Goal: Transaction & Acquisition: Purchase product/service

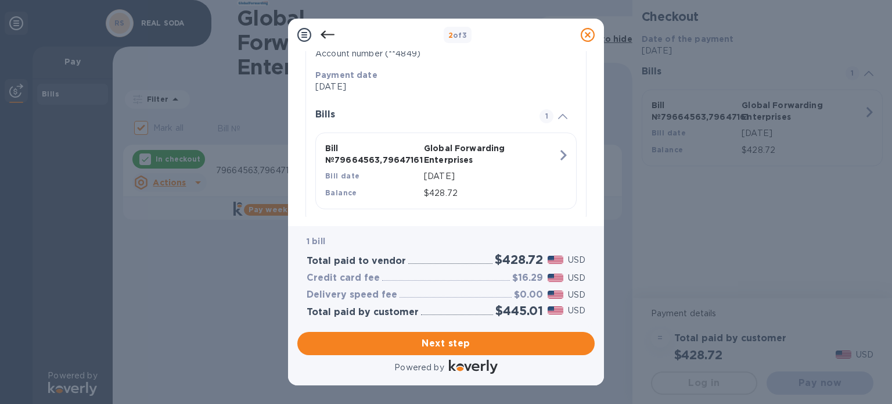
scroll to position [241, 0]
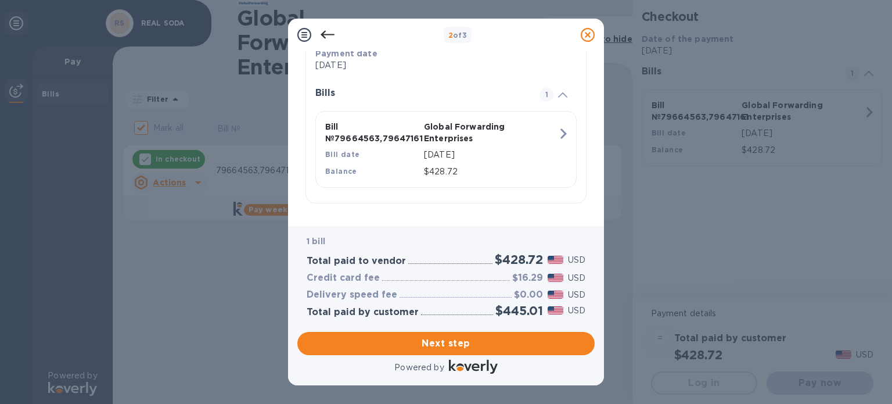
click at [365, 230] on div "1 bill Total paid to vendor $428.72 USD Credit card fee $16.29 USD Delivery spe…" at bounding box center [445, 276] width 297 height 101
drag, startPoint x: 596, startPoint y: 178, endPoint x: 590, endPoint y: 123, distance: 56.1
click at [590, 123] on div "Review and Confirm Global Forwarding Enterprises Credit card • 1 bill Total $44…" at bounding box center [446, 138] width 316 height 175
click at [486, 340] on span "Next step" at bounding box center [446, 343] width 279 height 14
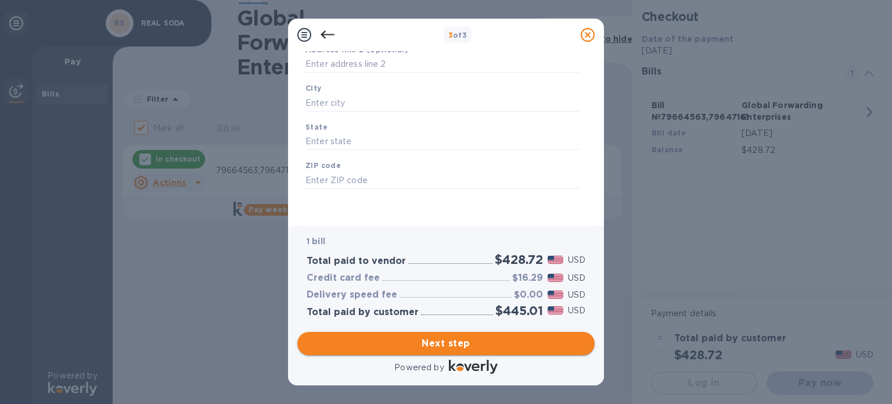
type input "[GEOGRAPHIC_DATA]"
click at [339, 224] on div "1 bill Total paid to vendor $428.72 USD Credit card fee $16.29 USD Delivery spe…" at bounding box center [446, 276] width 302 height 105
click at [348, 101] on input "text" at bounding box center [443, 102] width 274 height 17
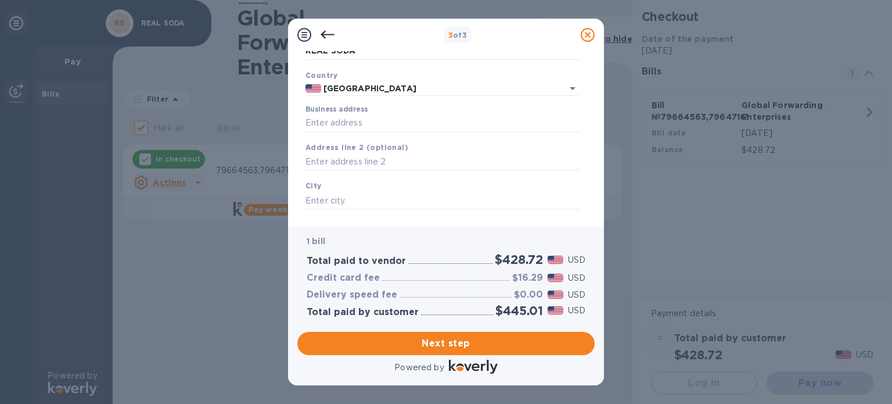
scroll to position [69, 0]
click at [335, 120] on input "Business address" at bounding box center [443, 121] width 274 height 17
paste input "[STREET_ADDRESS][PERSON_NAME]"
type input "[STREET_ADDRESS]"
type input "[GEOGRAPHIC_DATA]"
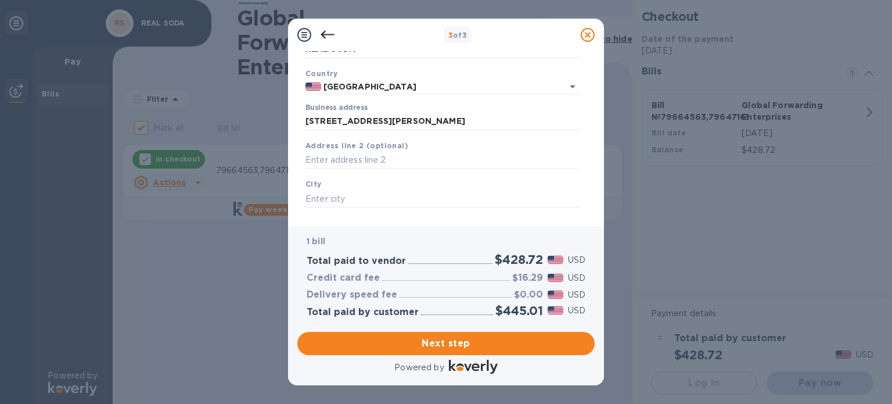
type input "IL"
type input "60062"
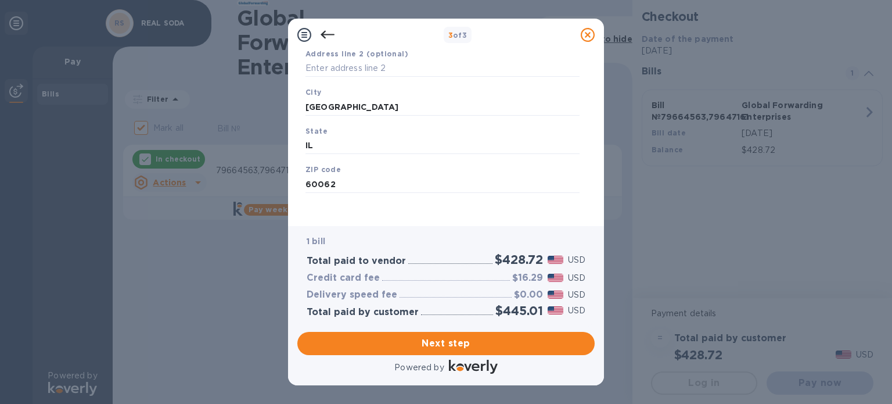
scroll to position [166, 0]
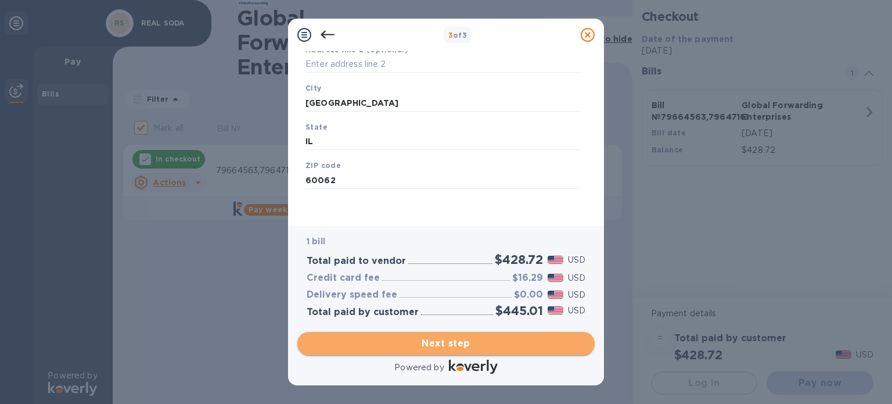
click at [457, 343] on span "Next step" at bounding box center [446, 343] width 279 height 14
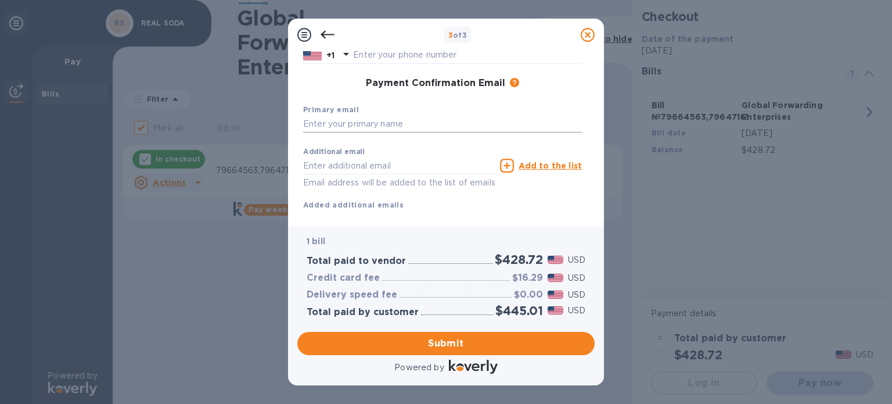
click at [358, 123] on input "text" at bounding box center [442, 124] width 279 height 17
paste input "[PERSON_NAME]"
drag, startPoint x: 367, startPoint y: 124, endPoint x: 328, endPoint y: 122, distance: 38.4
click at [328, 122] on input "[PERSON_NAME]" at bounding box center [442, 124] width 279 height 17
type input "[PERSON_NAME]"
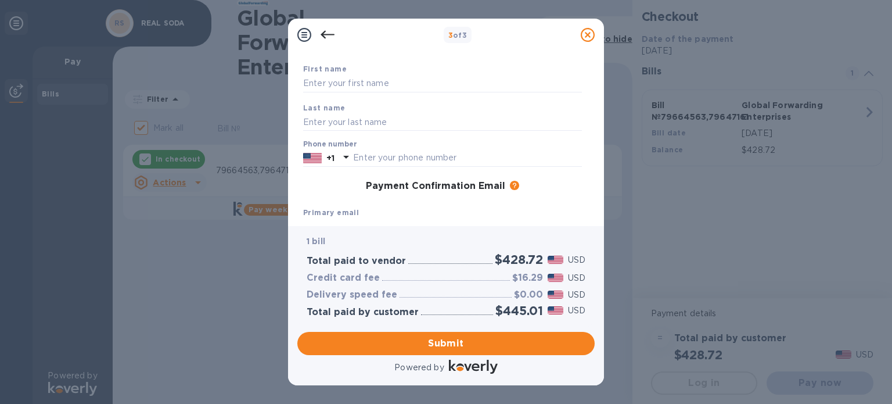
scroll to position [10, 0]
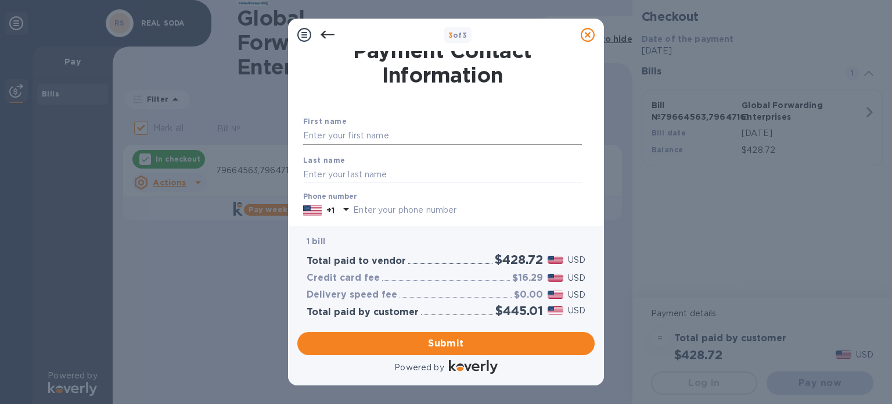
click at [338, 137] on input "text" at bounding box center [442, 135] width 279 height 17
paste input "Y [PERSON_NAME]"
click at [306, 134] on input "Y [PERSON_NAME]" at bounding box center [442, 135] width 279 height 17
drag, startPoint x: 376, startPoint y: 130, endPoint x: 327, endPoint y: 133, distance: 49.5
click at [327, 133] on input "[PERSON_NAME]" at bounding box center [442, 135] width 279 height 17
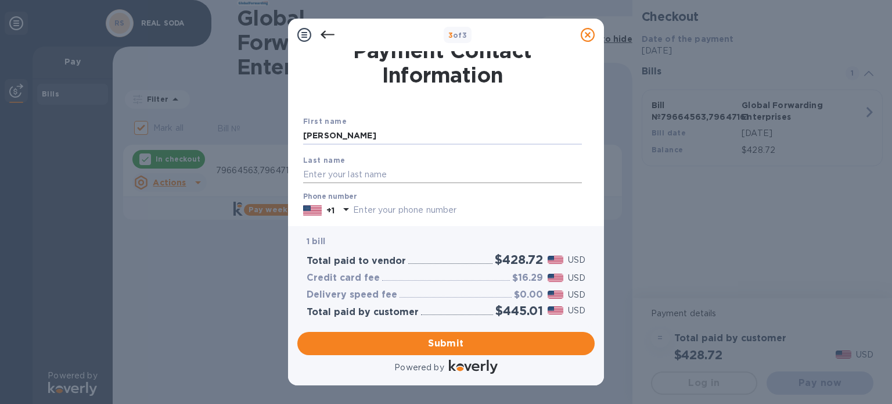
type input "[PERSON_NAME]"
click at [324, 169] on input "text" at bounding box center [442, 174] width 279 height 17
paste input "Y [PERSON_NAME]"
drag, startPoint x: 310, startPoint y: 174, endPoint x: 213, endPoint y: 150, distance: 100.3
click at [213, 150] on div "3 of 3 Payment Contact Information First name [PERSON_NAME] Last name Y [PERSON…" at bounding box center [446, 202] width 892 height 404
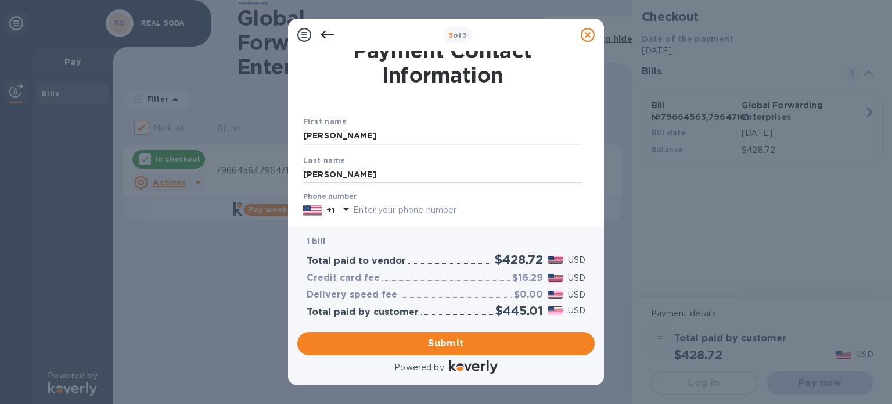
type input "[PERSON_NAME]"
drag, startPoint x: 355, startPoint y: 216, endPoint x: 328, endPoint y: 210, distance: 27.2
click at [328, 210] on p "+1" at bounding box center [331, 211] width 8 height 12
click at [363, 216] on input "text" at bounding box center [467, 210] width 229 height 17
paste input "text"
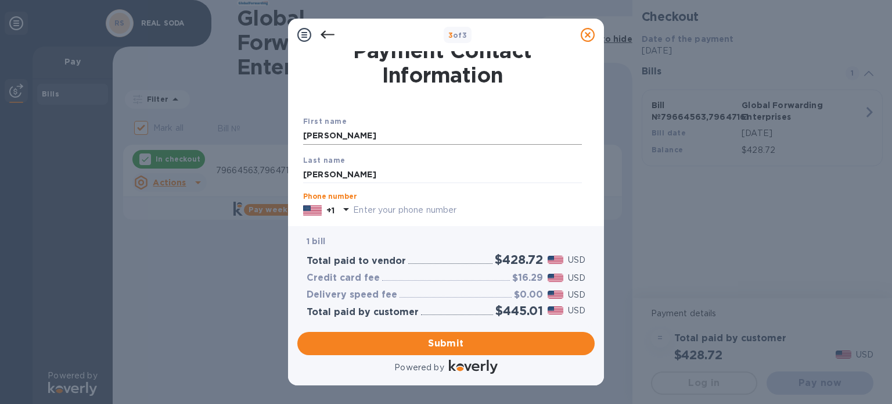
paste input "8476878647"
type input "8476878647"
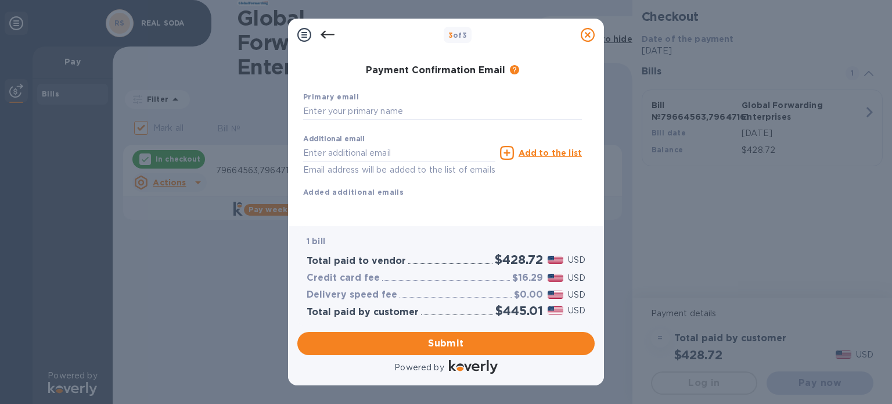
scroll to position [193, 0]
click at [347, 103] on input "text" at bounding box center [442, 111] width 279 height 17
paste input "[EMAIL_ADDRESS][DOMAIN_NAME]"
type input "[EMAIL_ADDRESS][DOMAIN_NAME]"
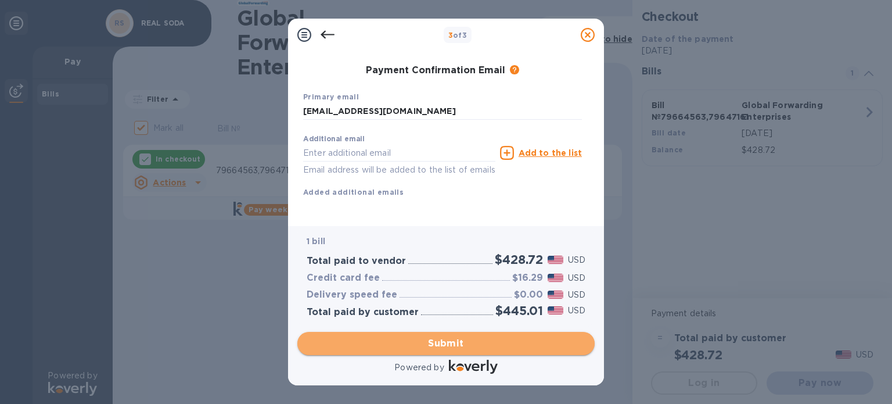
click at [430, 351] on button "Submit" at bounding box center [445, 343] width 297 height 23
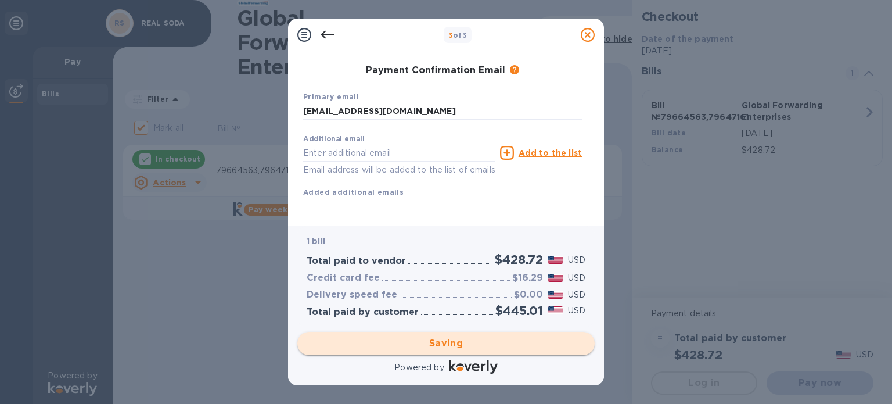
checkbox input "false"
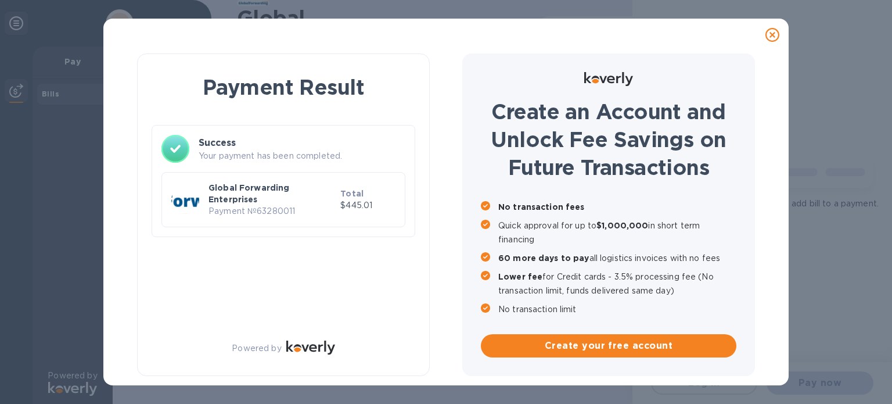
scroll to position [0, 0]
